Goal: Communication & Community: Answer question/provide support

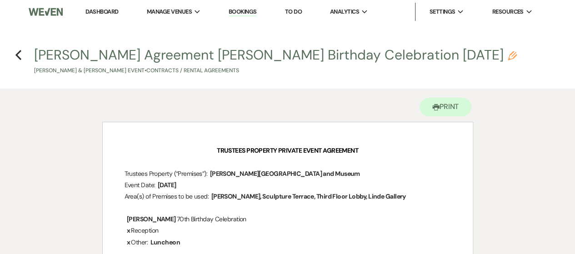
click at [100, 9] on link "Dashboard" at bounding box center [101, 12] width 33 height 8
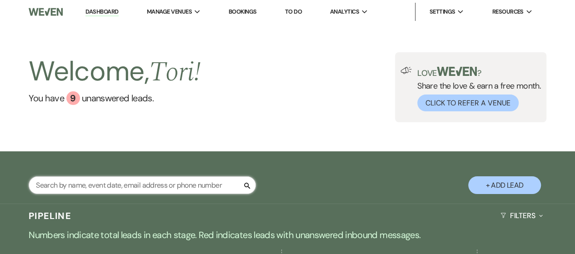
drag, startPoint x: 101, startPoint y: 188, endPoint x: 98, endPoint y: 182, distance: 6.5
click at [101, 188] on input "text" at bounding box center [142, 185] width 227 height 18
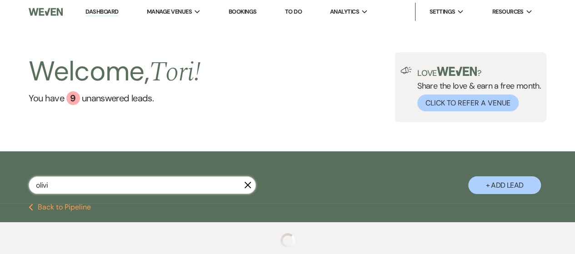
type input "[PERSON_NAME]"
select select "9"
select select "8"
select select "7"
select select "8"
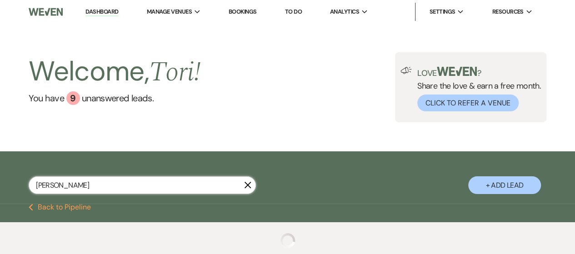
select select "6"
select select "8"
select select "5"
select select "8"
select select "5"
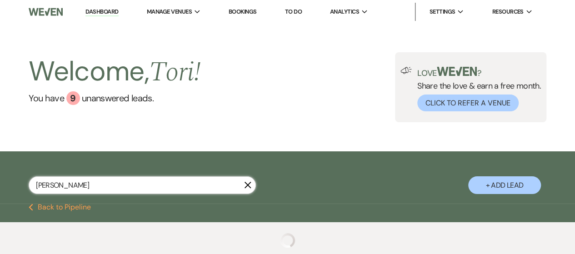
select select "8"
select select "10"
select select "8"
select select "5"
select select "8"
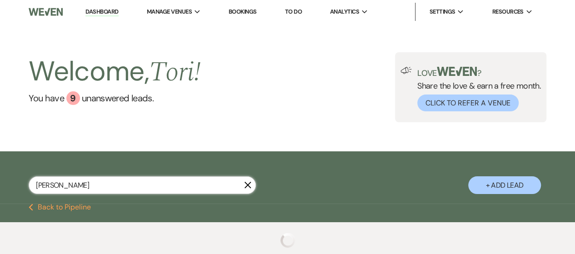
select select "10"
select select "8"
select select "10"
select select "8"
select select "5"
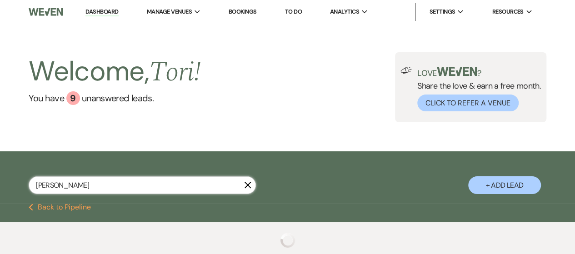
select select "8"
select select "5"
select select "8"
select select "5"
select select "8"
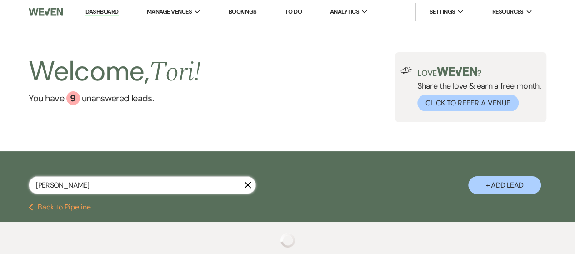
select select "4"
select select "8"
select select "5"
select select "8"
select select "5"
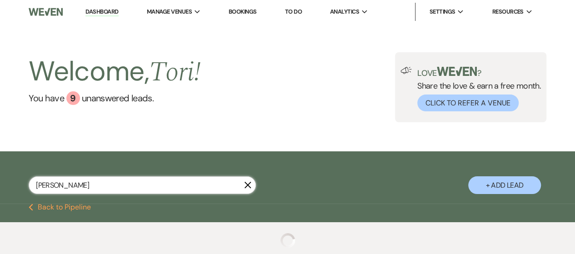
select select "8"
select select "7"
select select "8"
select select "5"
select select "8"
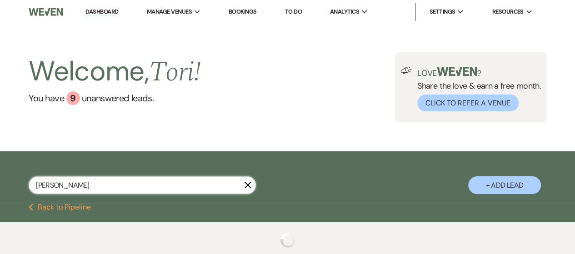
select select "1"
select select "8"
select select "1"
select select "8"
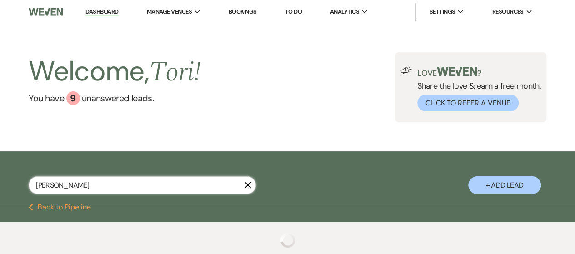
select select "10"
select select "8"
select select "5"
select select "8"
select select "5"
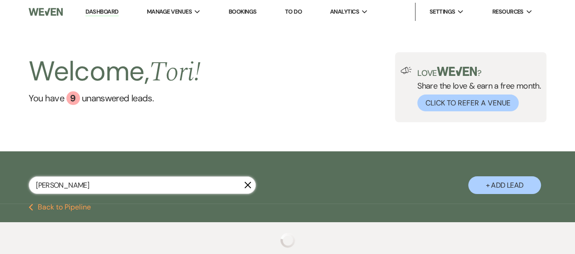
select select "8"
select select "5"
select select "8"
select select "5"
select select "8"
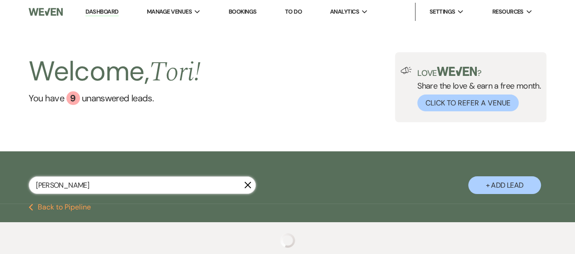
select select "5"
select select "8"
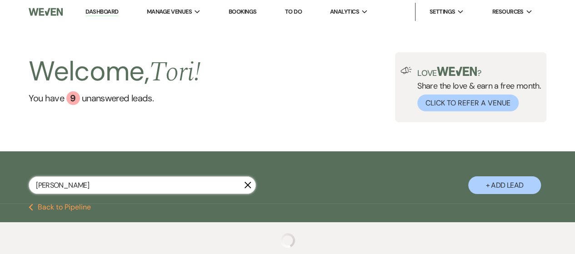
select select "8"
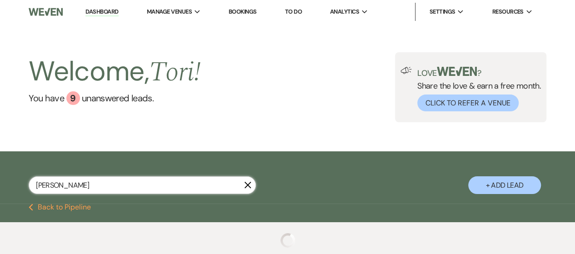
select select "8"
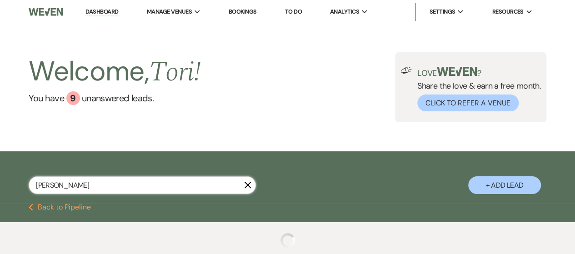
select select "8"
select select "2"
select select "8"
select select "2"
select select "8"
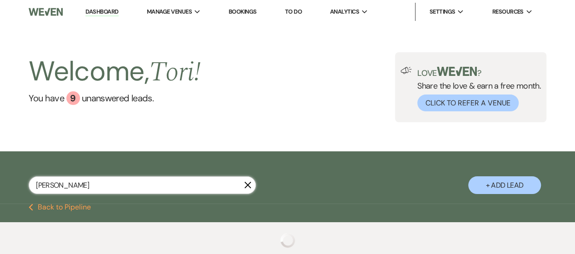
select select "2"
select select "8"
select select "2"
select select "8"
select select "2"
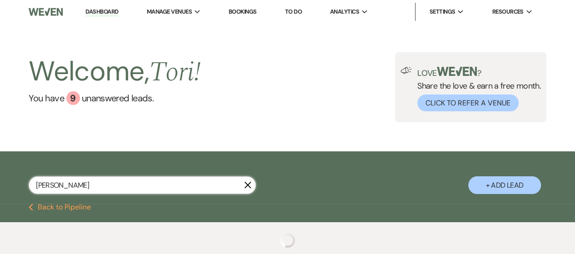
select select "8"
select select "2"
select select "8"
select select "2"
select select "8"
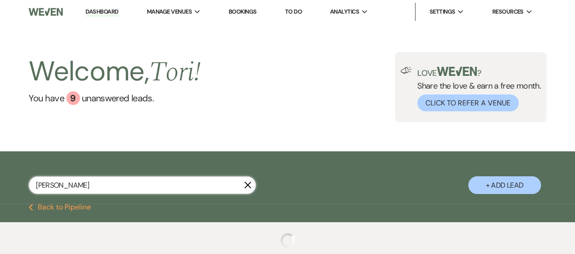
select select "2"
select select "8"
select select "2"
select select "8"
select select "2"
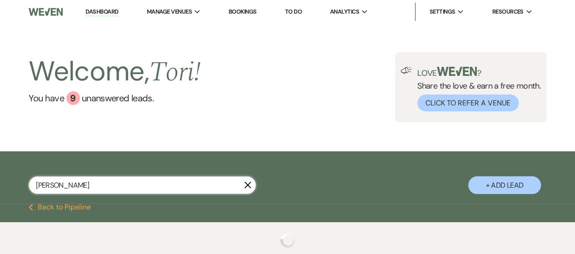
select select "8"
select select "2"
select select "8"
select select "2"
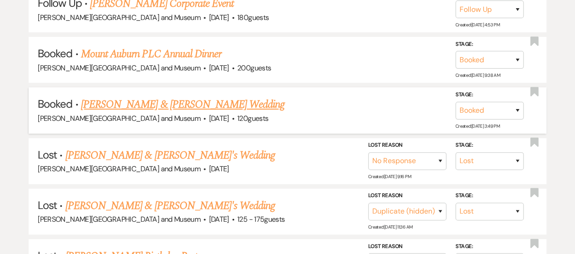
scroll to position [273, 0]
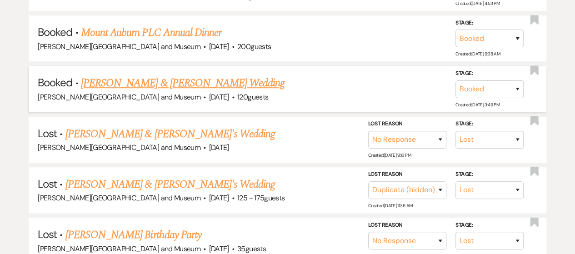
type input "[PERSON_NAME]"
click at [161, 84] on link "[PERSON_NAME] & [PERSON_NAME] Wedding" at bounding box center [183, 83] width 204 height 16
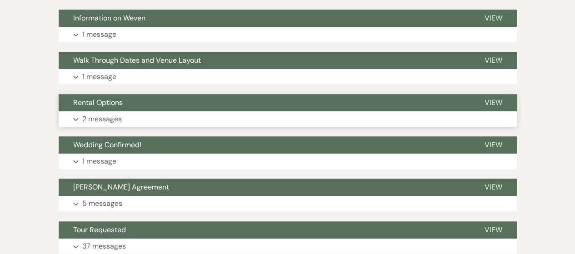
scroll to position [364, 0]
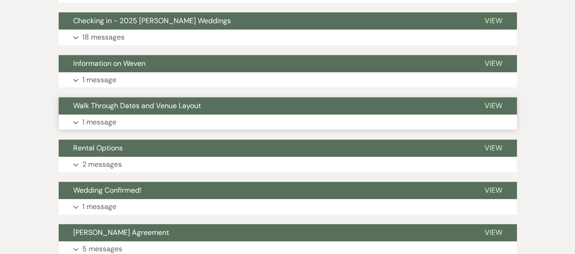
click at [152, 126] on button "Expand 1 message" at bounding box center [288, 122] width 458 height 15
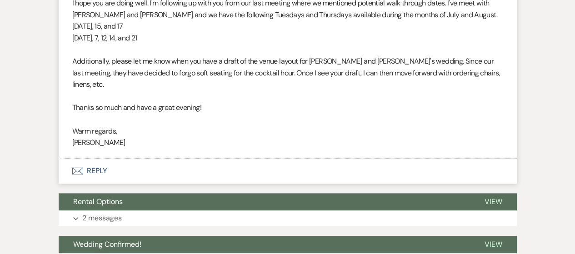
scroll to position [591, 0]
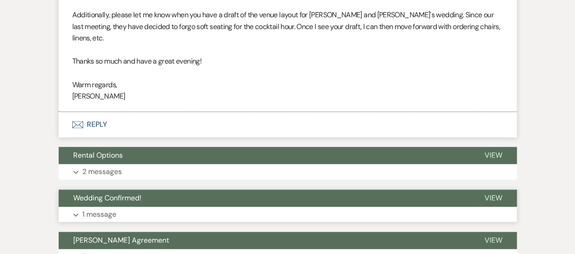
click at [148, 193] on button "Wedding Confirmed!" at bounding box center [265, 198] width 412 height 17
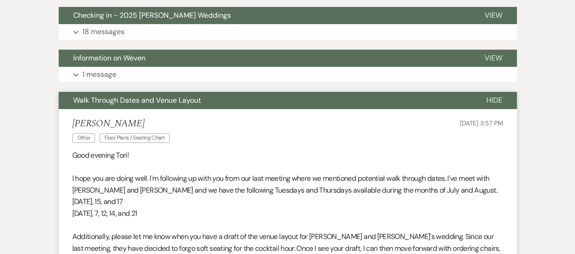
scroll to position [273, 0]
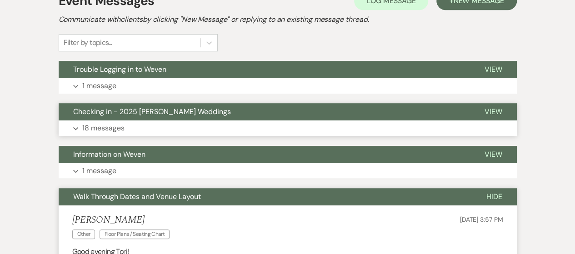
click at [159, 125] on button "Expand 18 messages" at bounding box center [288, 128] width 458 height 15
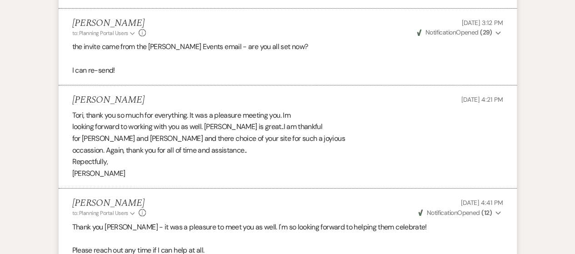
scroll to position [1683, 0]
